Goal: Task Accomplishment & Management: Use online tool/utility

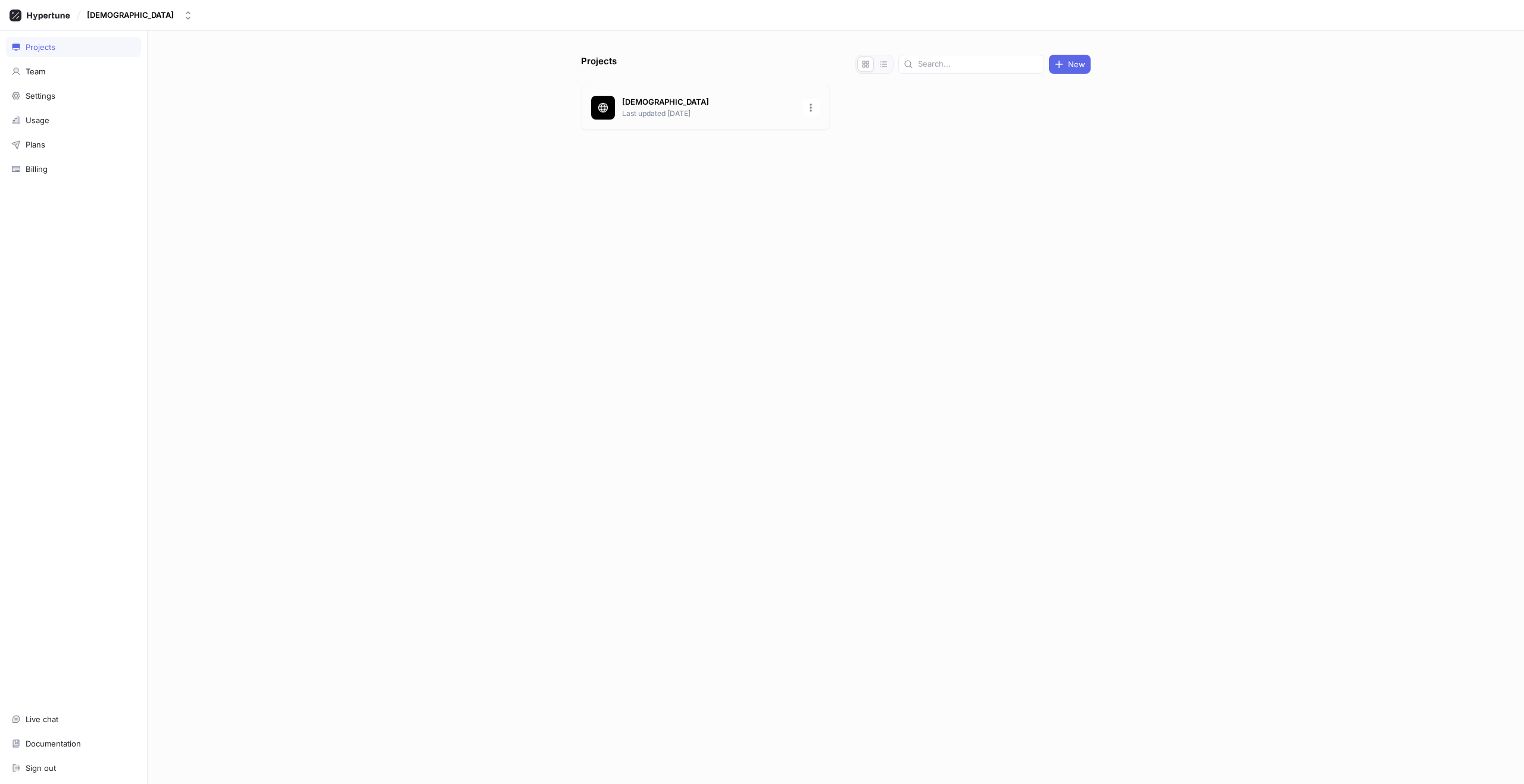
click at [669, 102] on p "[DEMOGRAPHIC_DATA]" at bounding box center [708, 102] width 173 height 12
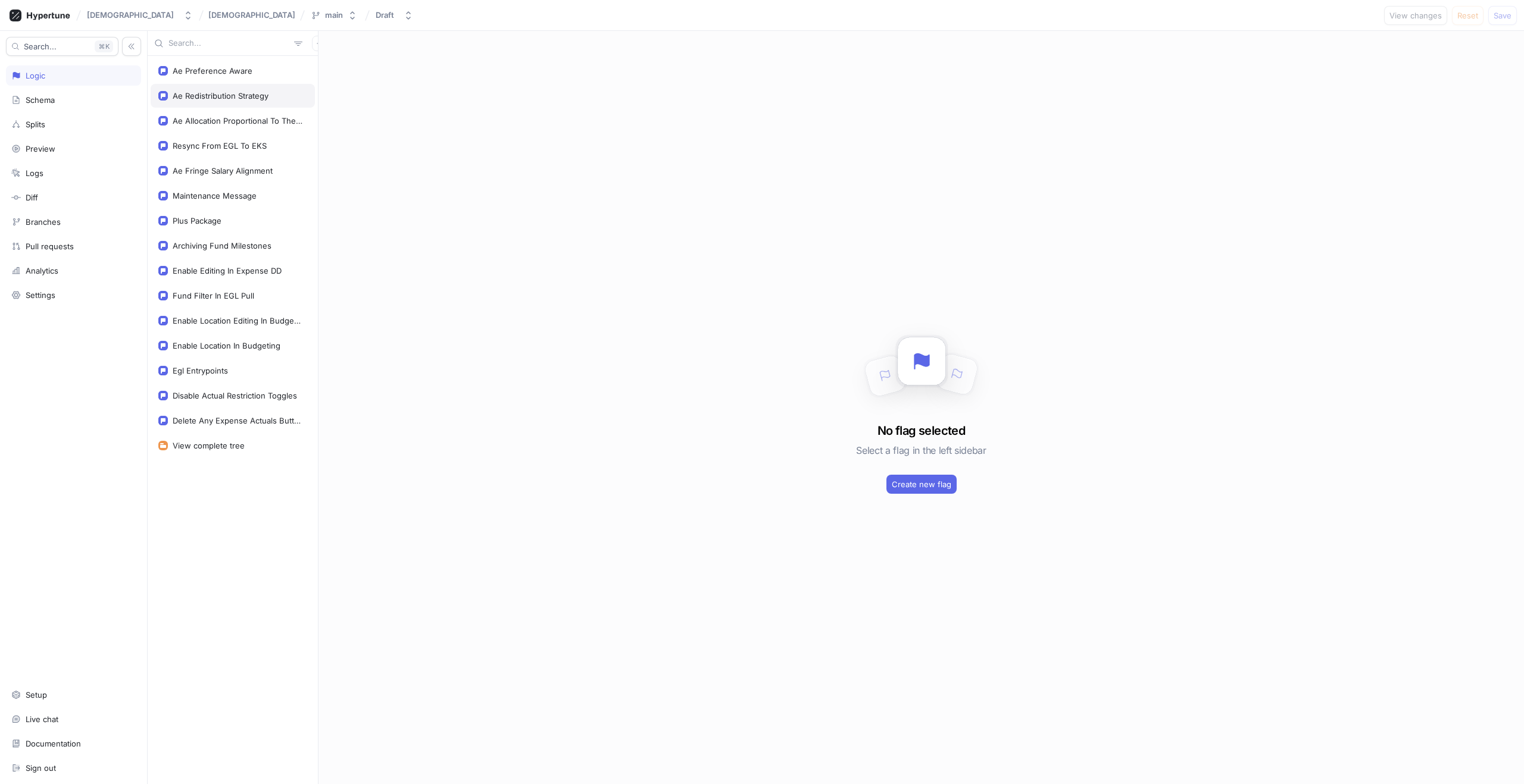
click at [203, 93] on div "Ae Redistribution Strategy" at bounding box center [220, 96] width 96 height 10
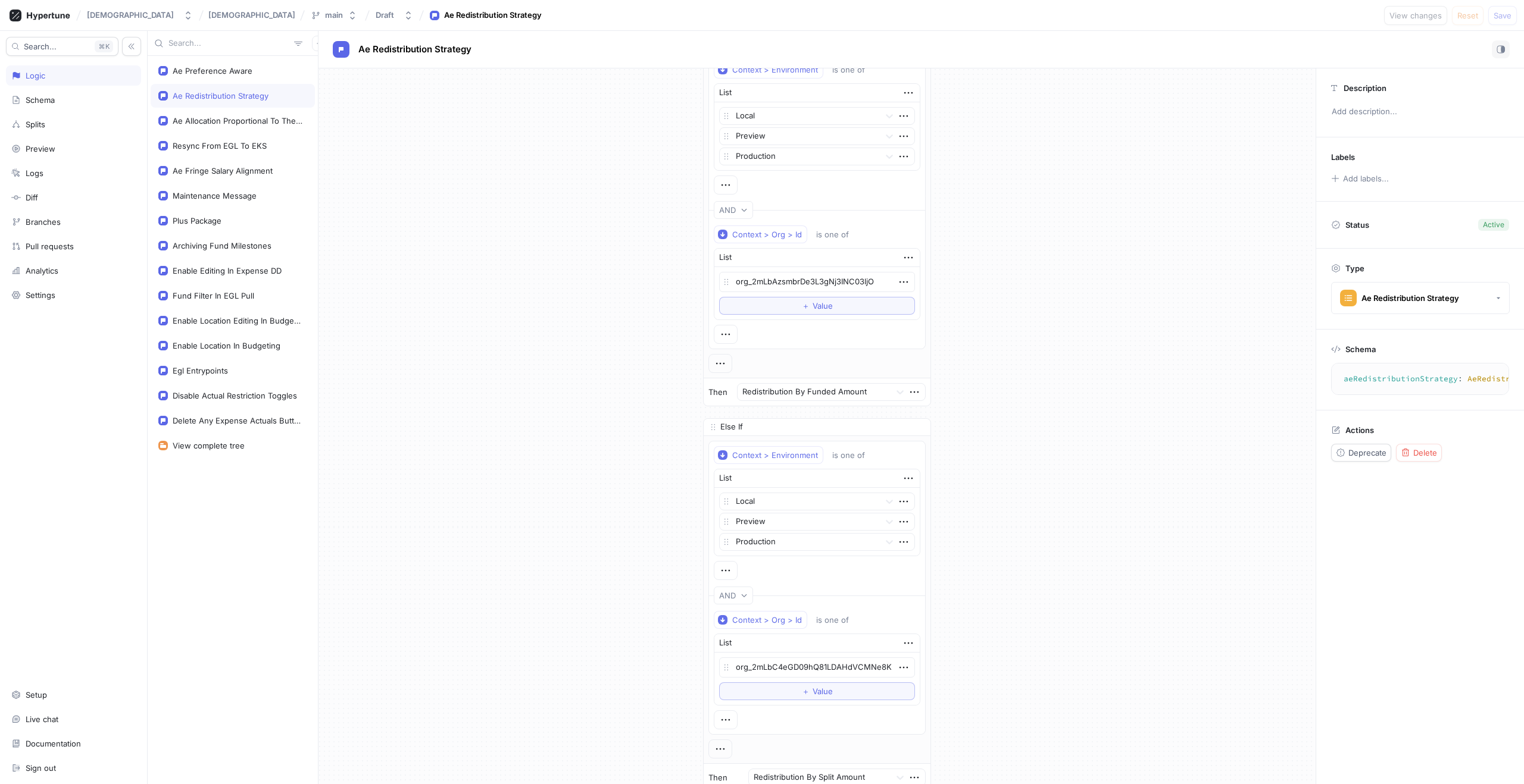
scroll to position [43, 0]
click at [1136, 197] on div "If Context > Environment is one of List Local Preview Production To pick up a d…" at bounding box center [817, 449] width 997 height 849
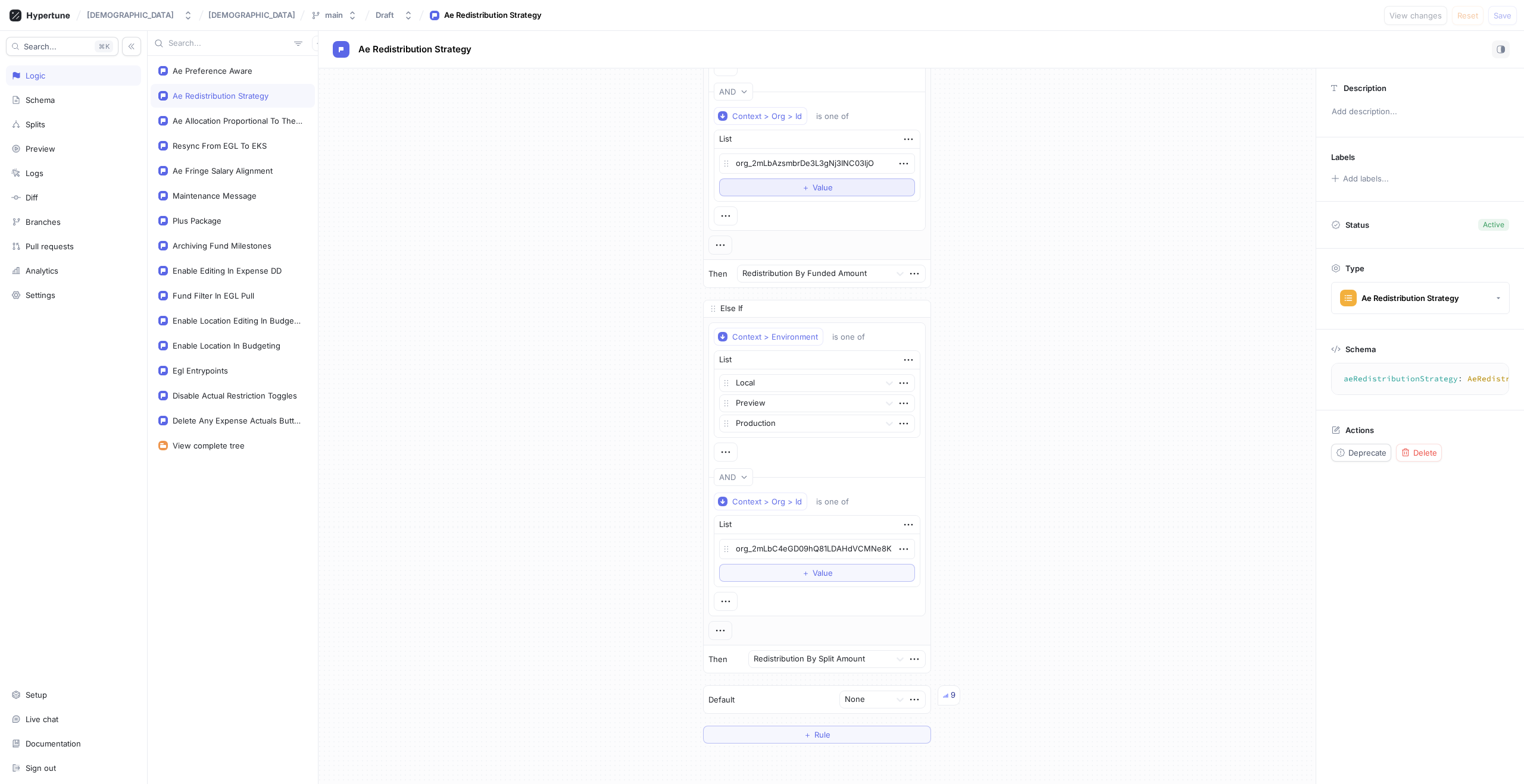
scroll to position [0, 0]
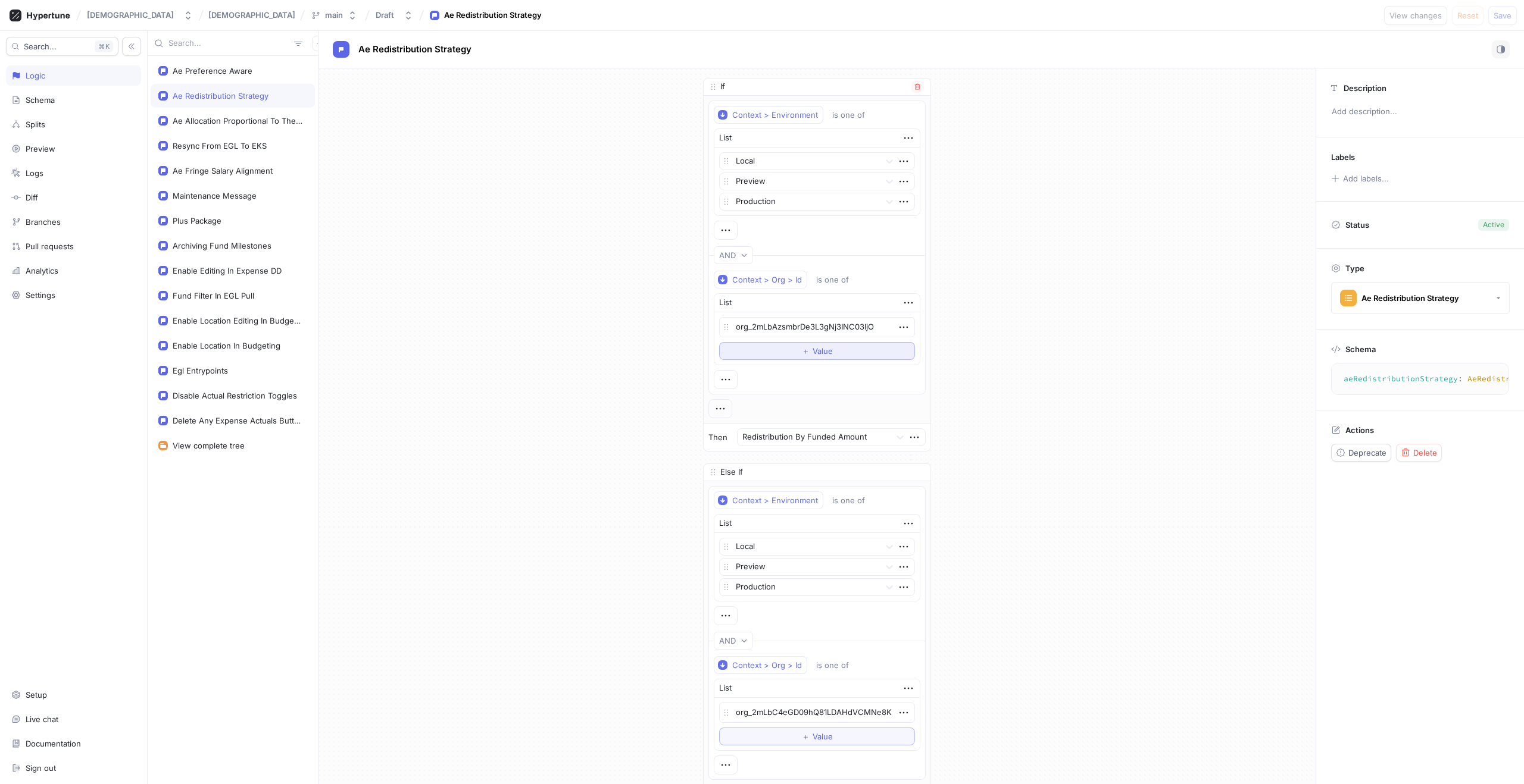
click at [790, 359] on button "＋ Value" at bounding box center [817, 351] width 196 height 18
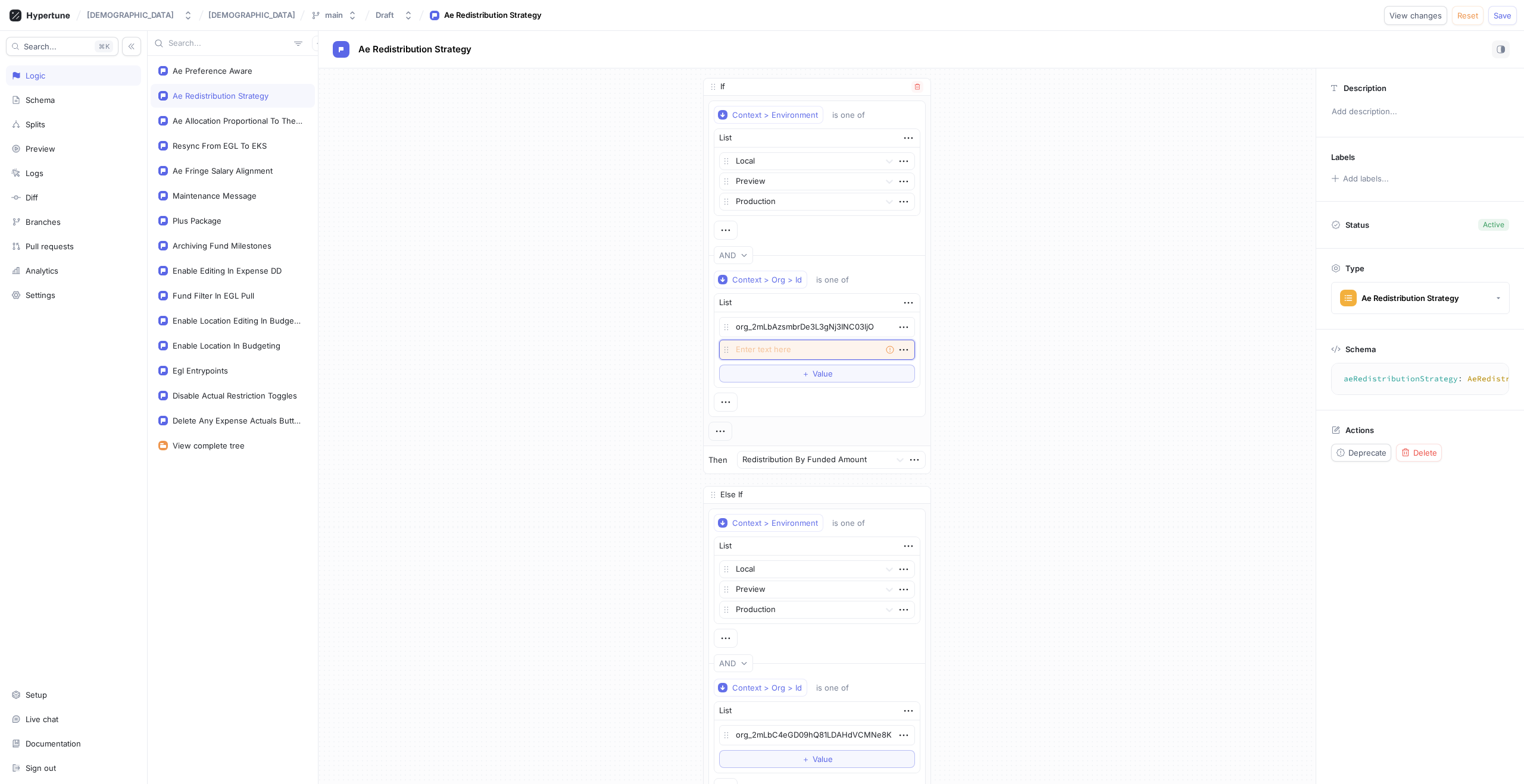
paste textarea "org_2mLbBtMm7Ctbf2dk47FuYf2rwzW"
type textarea "x"
type textarea "org_2mLbBtMm7Ctbf2dk47FuYf2rwzW"
click at [1497, 19] on span "Save" at bounding box center [1502, 16] width 18 height 7
type textarea "x"
